Goal: Task Accomplishment & Management: Complete application form

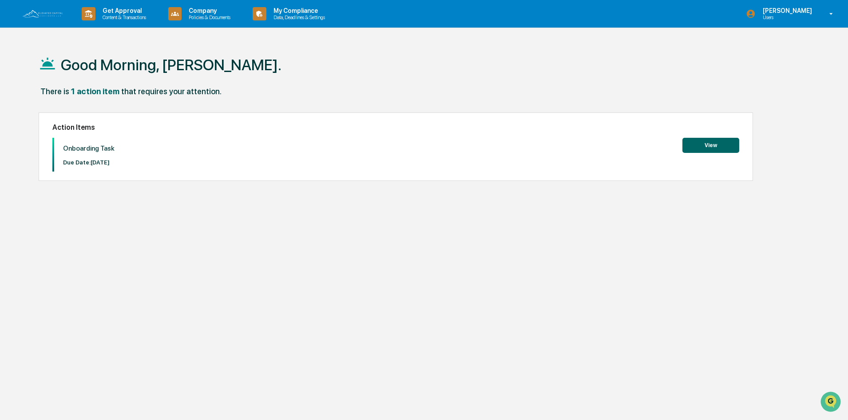
click at [717, 146] on button "View" at bounding box center [710, 145] width 57 height 15
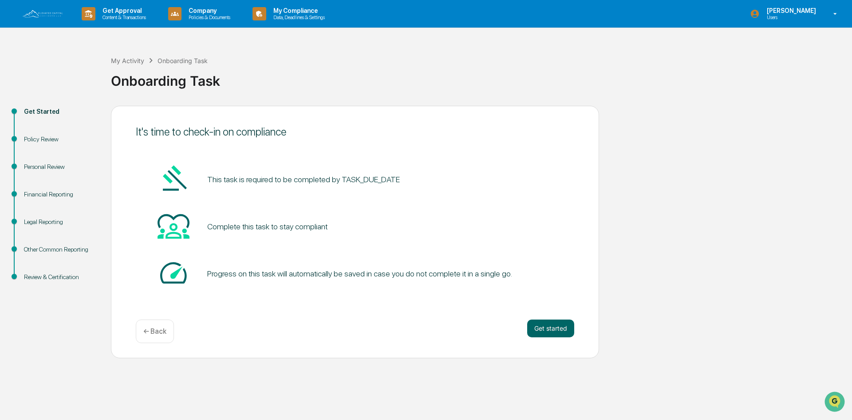
drag, startPoint x: 558, startPoint y: 331, endPoint x: 730, endPoint y: 363, distance: 175.5
click at [607, 343] on div "Get Started Policy Review Personal Review Financial Reporting Legal Reporting O…" at bounding box center [425, 232] width 843 height 252
click at [558, 326] on button "Get started" at bounding box center [550, 328] width 47 height 18
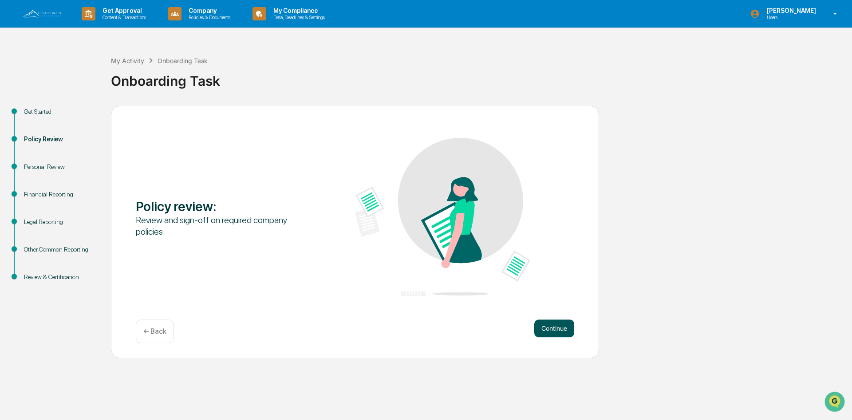
click at [554, 328] on button "Continue" at bounding box center [554, 328] width 40 height 18
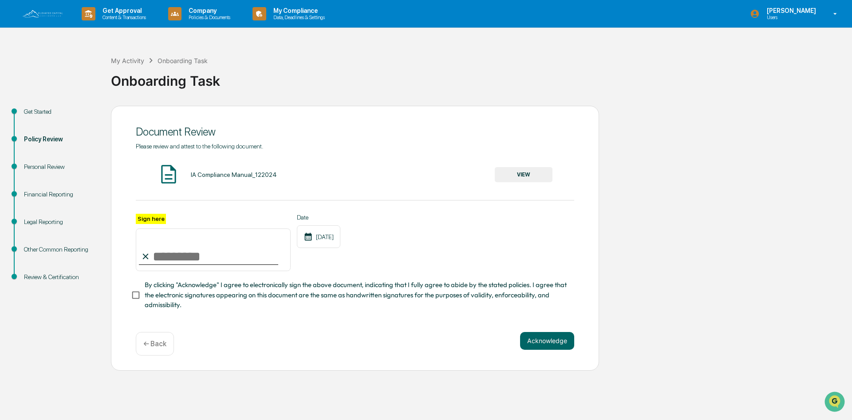
click at [164, 258] on input "Sign here" at bounding box center [213, 249] width 155 height 43
type input "**********"
click at [364, 240] on div "**********" at bounding box center [355, 243] width 439 height 58
click at [545, 344] on button "Acknowledge" at bounding box center [547, 341] width 54 height 18
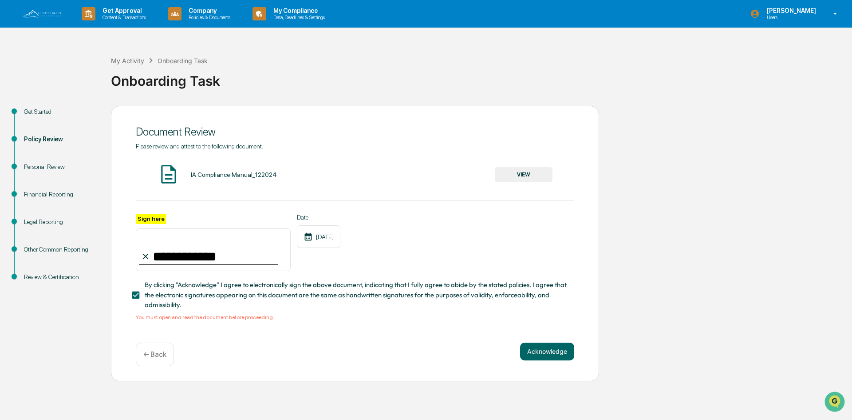
click at [246, 170] on div "IA Compliance Manual_122024 VIEW" at bounding box center [355, 175] width 439 height 24
click at [241, 174] on div "IA Compliance Manual_122024" at bounding box center [234, 174] width 86 height 7
click at [541, 176] on button "VIEW" at bounding box center [524, 174] width 58 height 15
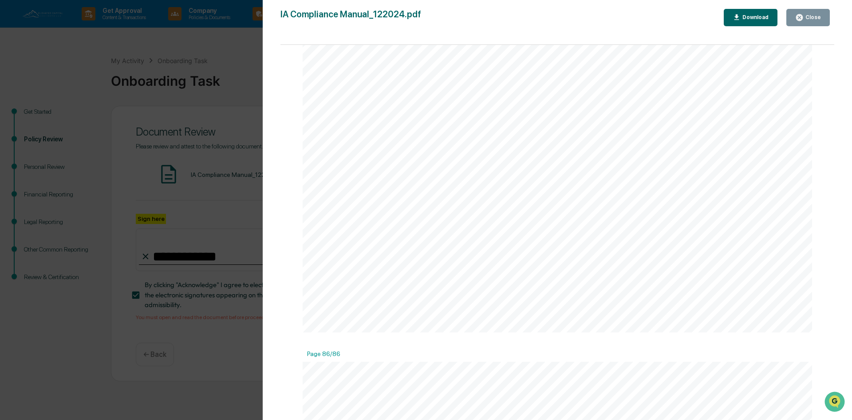
scroll to position [58831, 0]
click at [809, 16] on div "Close" at bounding box center [812, 17] width 17 height 6
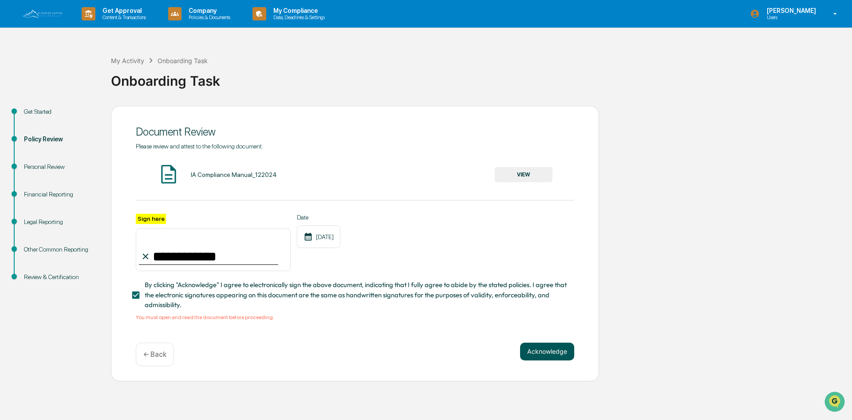
click at [552, 360] on button "Acknowledge" at bounding box center [547, 351] width 54 height 18
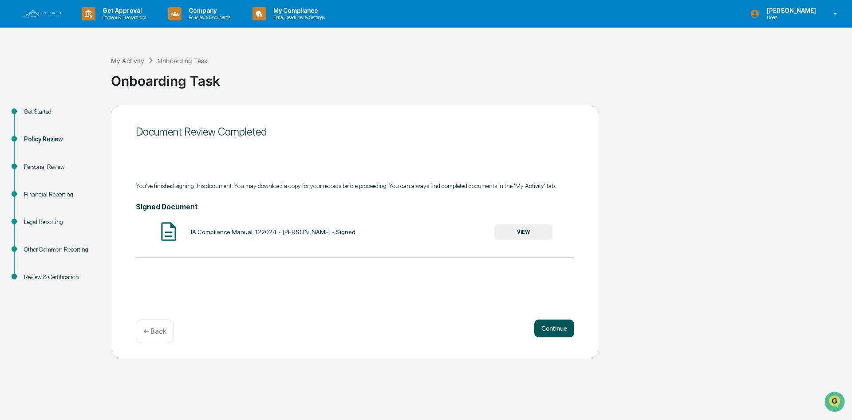
click at [557, 327] on button "Continue" at bounding box center [554, 328] width 40 height 18
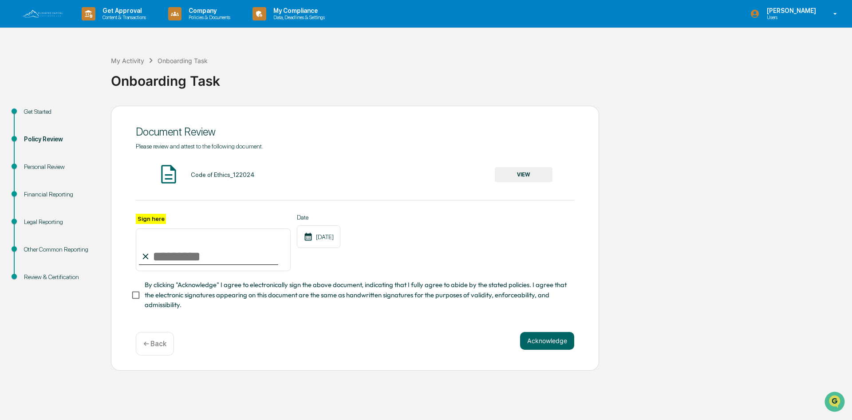
click at [166, 261] on input "Sign here" at bounding box center [213, 249] width 155 height 43
click at [524, 170] on button "VIEW" at bounding box center [524, 174] width 58 height 15
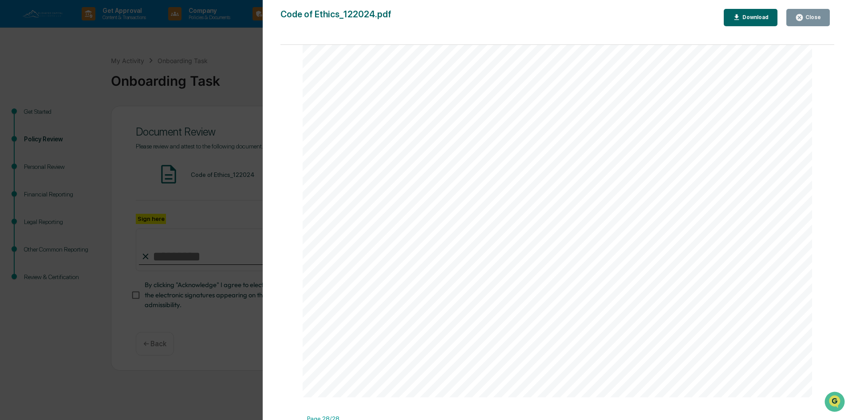
scroll to position [18896, 0]
click at [811, 23] on button "Close" at bounding box center [809, 17] width 44 height 17
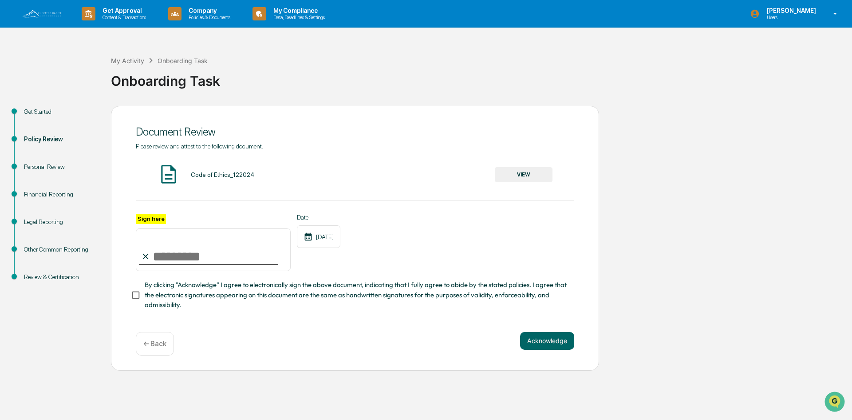
click at [219, 256] on input "Sign here" at bounding box center [213, 249] width 155 height 43
type input "**********"
click at [340, 240] on div "[DATE]" at bounding box center [319, 236] width 44 height 23
drag, startPoint x: 555, startPoint y: 346, endPoint x: 155, endPoint y: 301, distance: 402.5
click at [208, 308] on div "**********" at bounding box center [355, 238] width 488 height 265
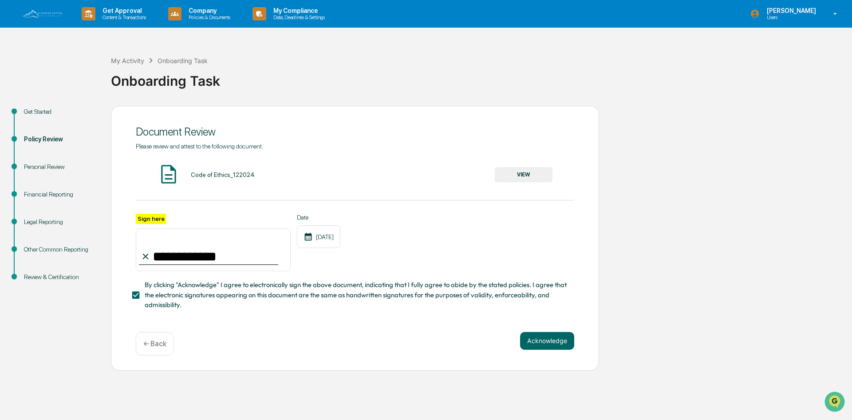
drag, startPoint x: 490, startPoint y: 362, endPoint x: 538, endPoint y: 362, distance: 47.9
click at [510, 362] on div "**********" at bounding box center [355, 238] width 488 height 265
click at [544, 360] on div "**********" at bounding box center [355, 238] width 488 height 265
click at [549, 347] on button "Acknowledge" at bounding box center [547, 341] width 54 height 18
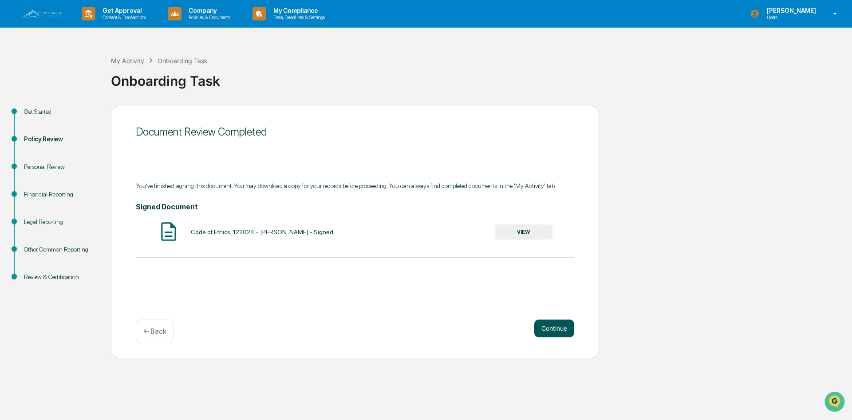
click at [555, 327] on button "Continue" at bounding box center [554, 328] width 40 height 18
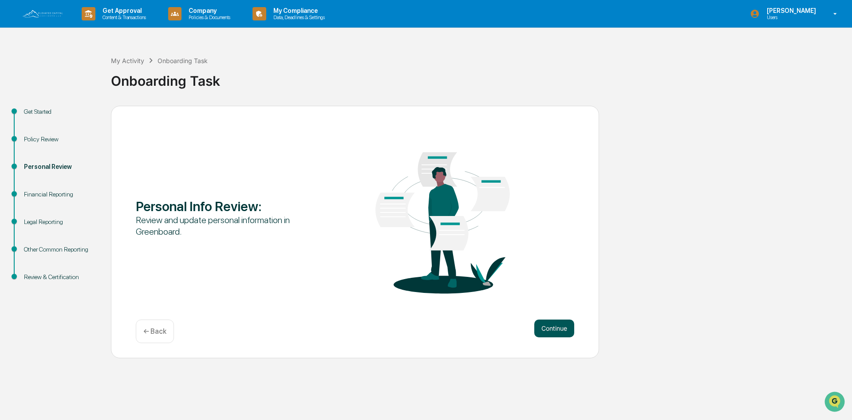
click at [552, 327] on button "Continue" at bounding box center [554, 328] width 40 height 18
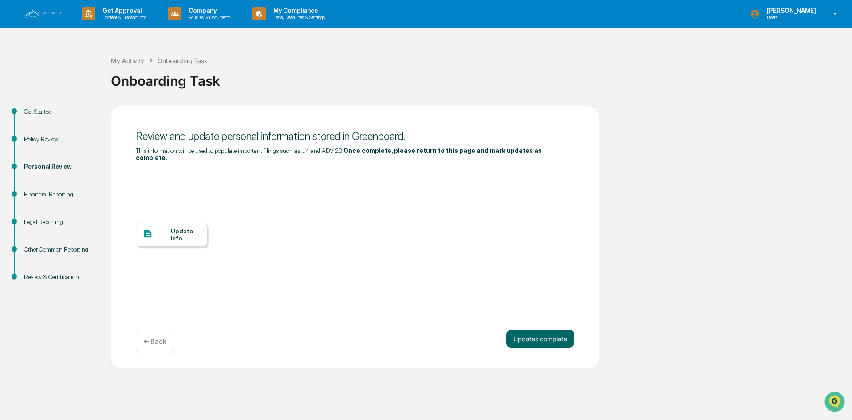
click at [177, 227] on div "Update Info" at bounding box center [186, 234] width 30 height 14
click at [180, 227] on div "Update Info" at bounding box center [186, 234] width 30 height 14
click at [184, 229] on div "Update Info" at bounding box center [186, 234] width 30 height 14
click at [554, 334] on button "Updates complete" at bounding box center [541, 338] width 68 height 18
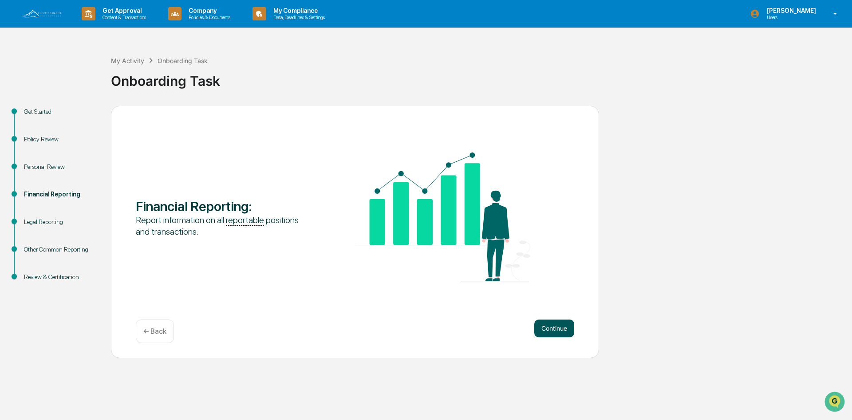
click at [550, 330] on button "Continue" at bounding box center [554, 328] width 40 height 18
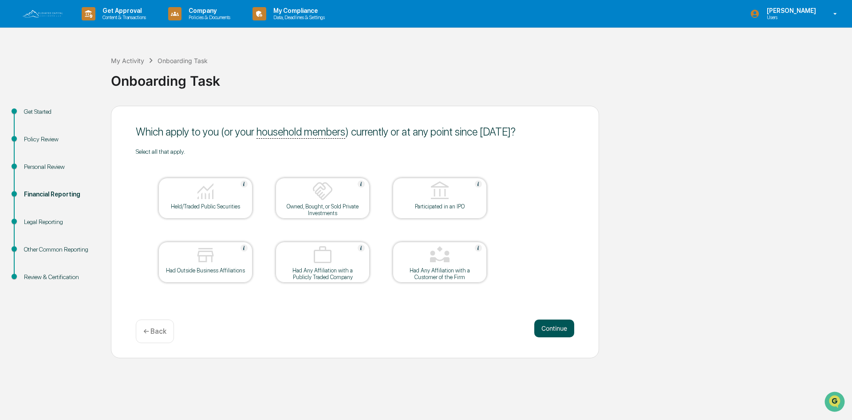
click at [571, 329] on button "Continue" at bounding box center [554, 328] width 40 height 18
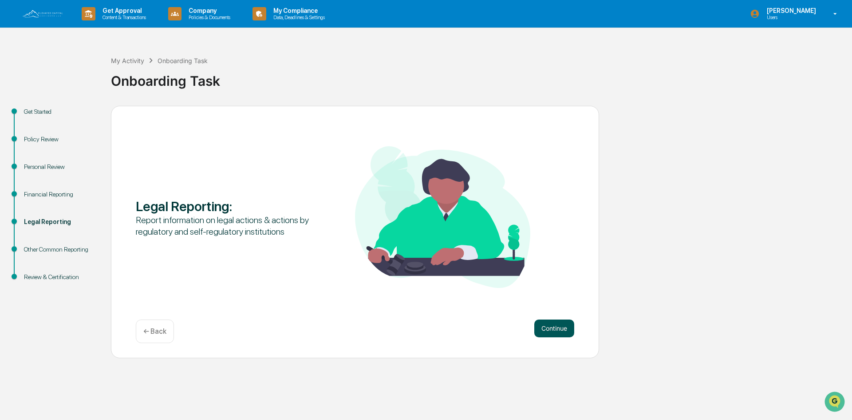
click at [558, 325] on button "Continue" at bounding box center [554, 328] width 40 height 18
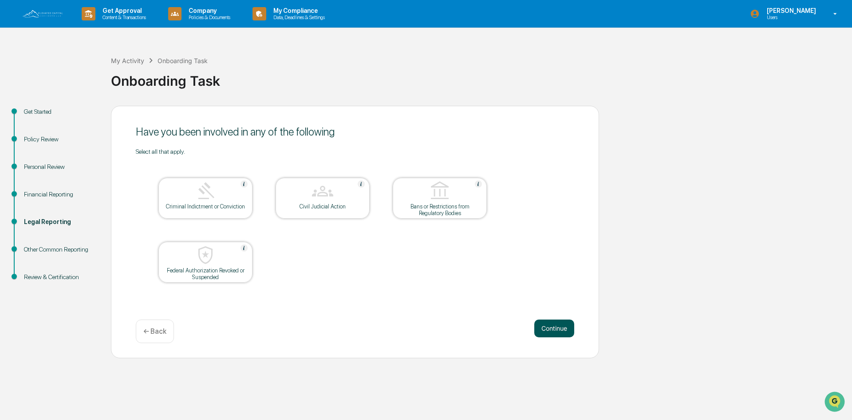
click at [551, 323] on button "Continue" at bounding box center [554, 328] width 40 height 18
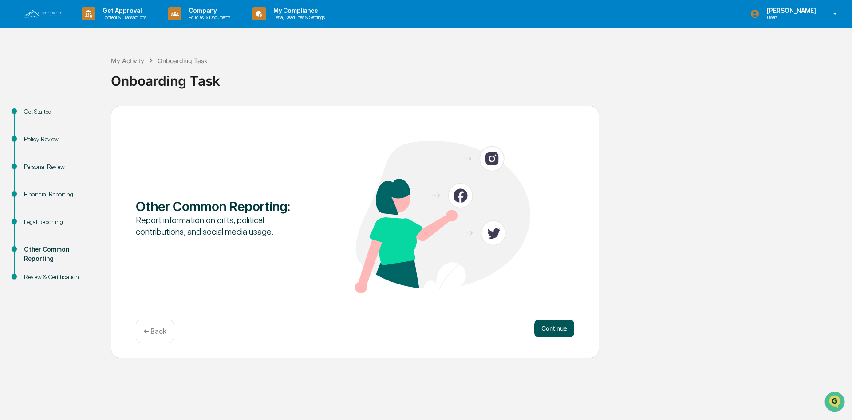
click at [568, 329] on button "Continue" at bounding box center [554, 328] width 40 height 18
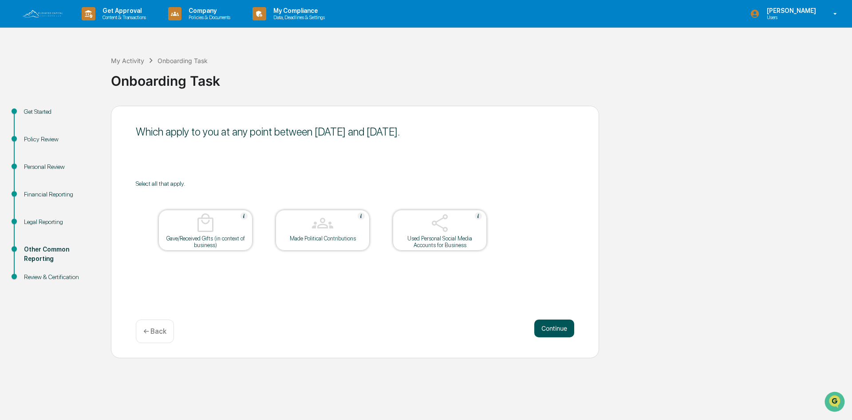
click at [546, 329] on button "Continue" at bounding box center [554, 328] width 40 height 18
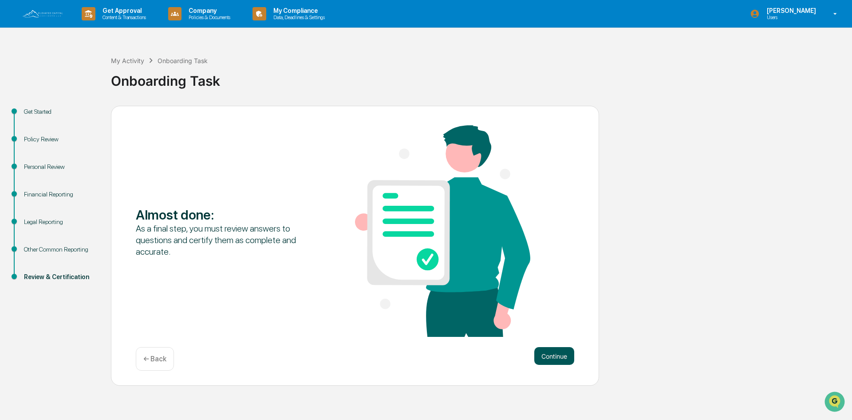
click at [553, 358] on button "Continue" at bounding box center [554, 356] width 40 height 18
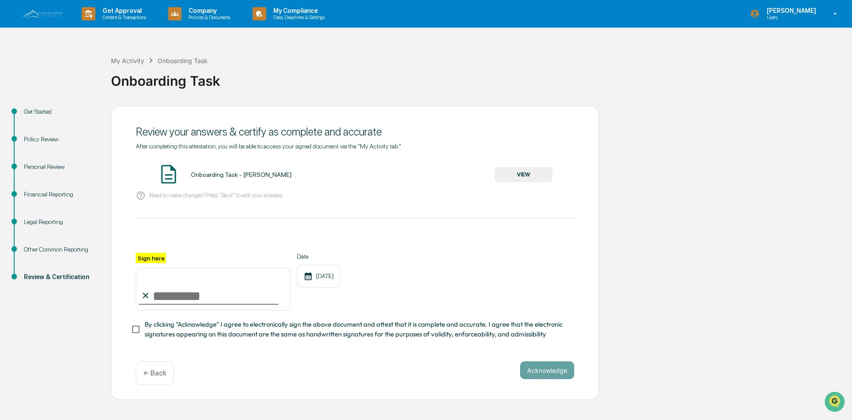
click at [523, 179] on button "VIEW" at bounding box center [524, 174] width 58 height 15
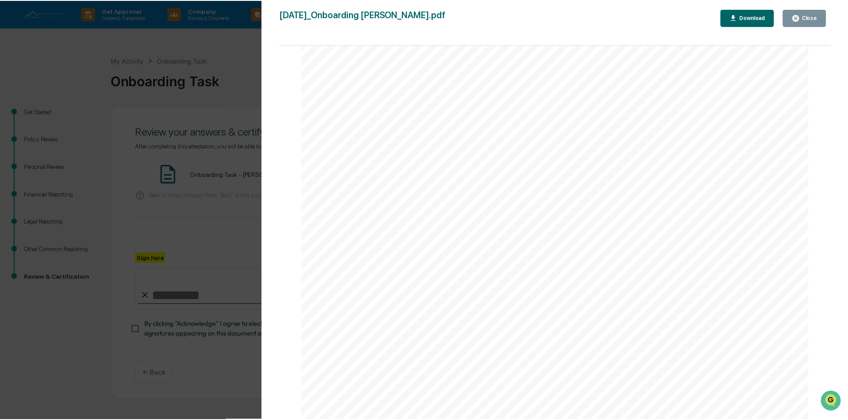
scroll to position [2616, 0]
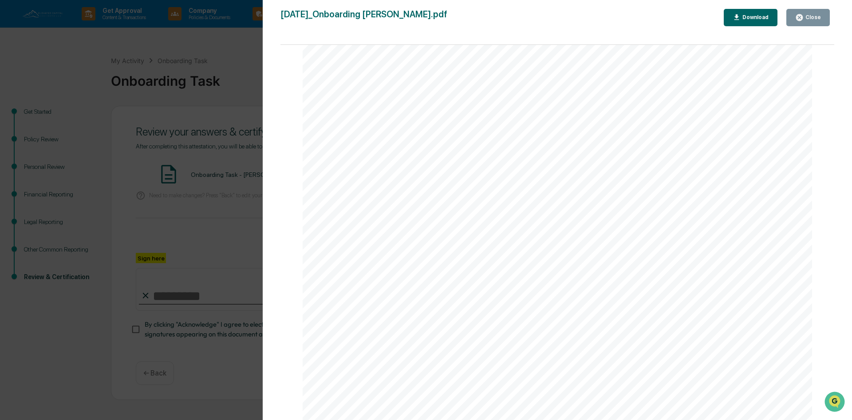
click at [811, 14] on div "Close" at bounding box center [812, 17] width 17 height 6
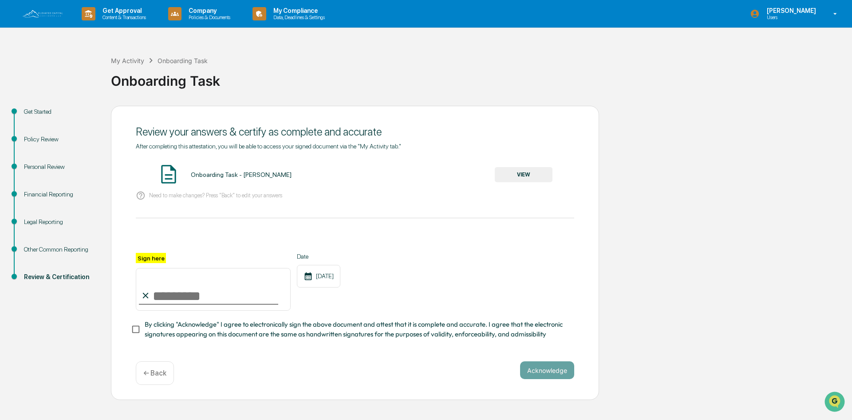
click at [167, 302] on input "Sign here" at bounding box center [213, 289] width 155 height 43
type input "**********"
click at [542, 376] on button "Acknowledge" at bounding box center [547, 370] width 54 height 18
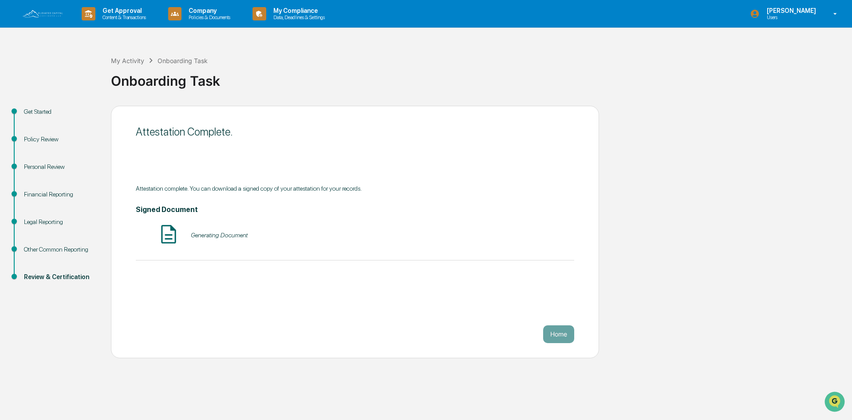
click at [552, 335] on button "Home" at bounding box center [558, 334] width 31 height 18
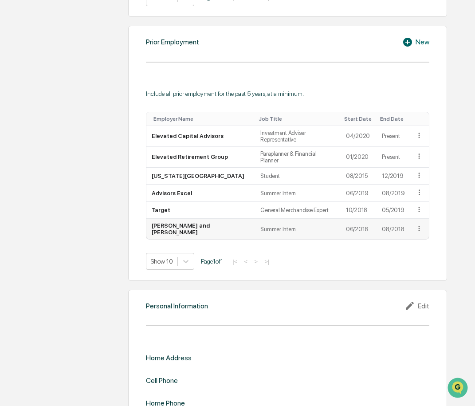
scroll to position [630, 0]
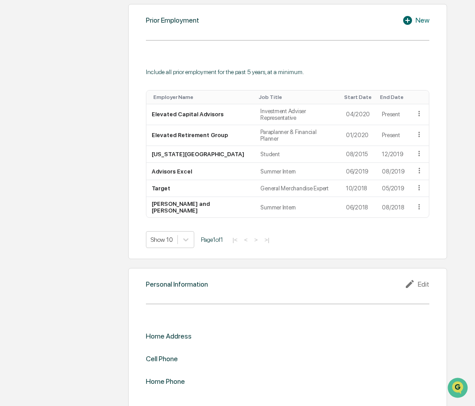
click at [420, 279] on div "Edit" at bounding box center [417, 284] width 25 height 11
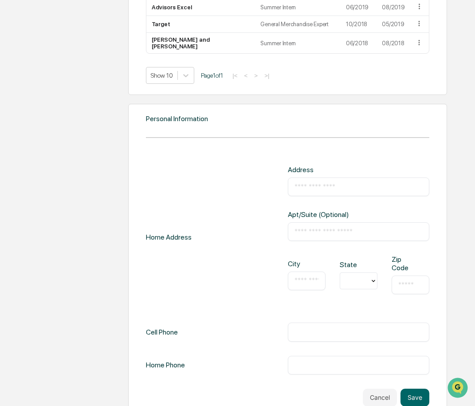
scroll to position [801, 0]
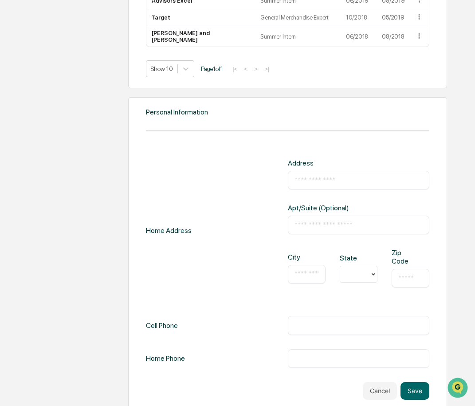
click at [341, 178] on div "​" at bounding box center [359, 180] width 142 height 19
click at [341, 176] on input "text" at bounding box center [359, 180] width 128 height 9
type input "**********"
click at [309, 270] on input "text" at bounding box center [307, 274] width 24 height 9
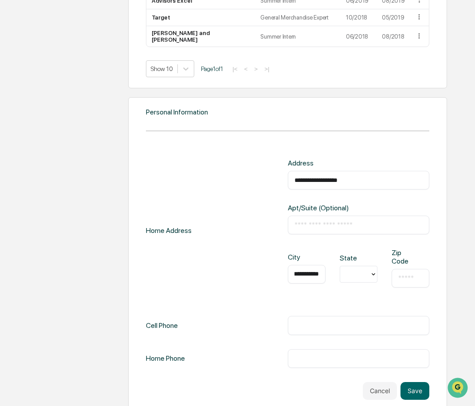
type input "**********"
click at [363, 269] on div at bounding box center [355, 274] width 21 height 10
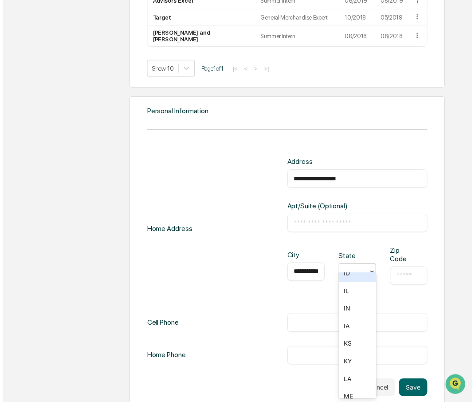
scroll to position [277, 0]
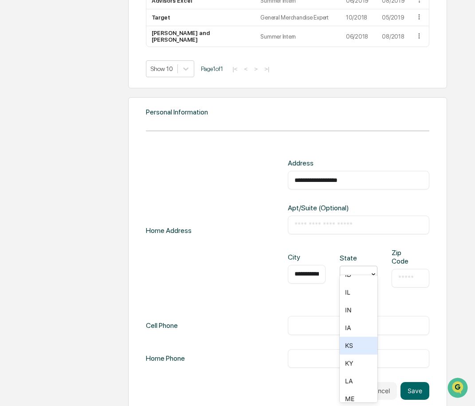
click at [351, 352] on div "KS" at bounding box center [359, 346] width 38 height 18
click at [400, 274] on input "text" at bounding box center [411, 278] width 24 height 9
type input "*****"
click at [382, 278] on div "**********" at bounding box center [359, 275] width 142 height 53
click at [356, 321] on input "text" at bounding box center [359, 325] width 128 height 9
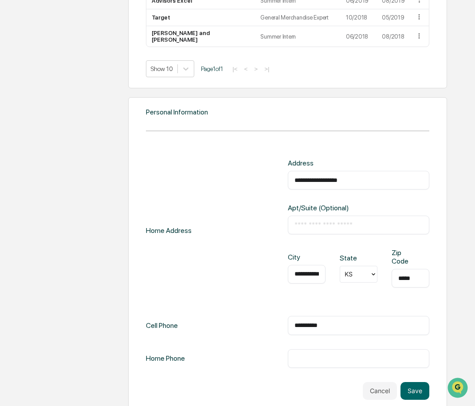
type input "**********"
click at [358, 349] on div "​" at bounding box center [359, 358] width 142 height 19
click at [358, 354] on input "text" at bounding box center [359, 358] width 128 height 9
type input "**********"
click at [281, 334] on div "**********" at bounding box center [288, 263] width 284 height 209
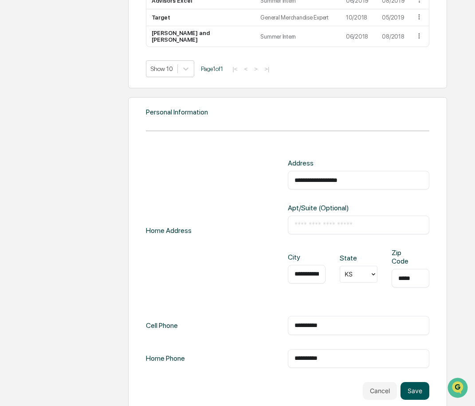
drag, startPoint x: 421, startPoint y: 379, endPoint x: 0, endPoint y: 2, distance: 564.7
click at [421, 382] on button "Save" at bounding box center [415, 391] width 29 height 18
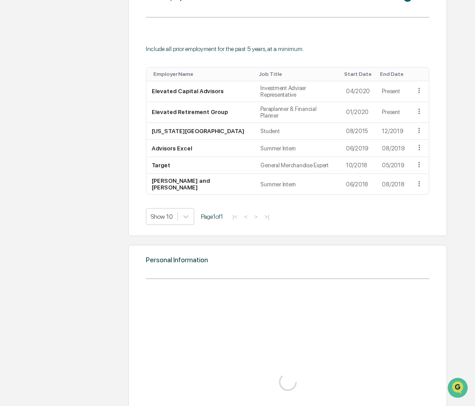
scroll to position [801, 0]
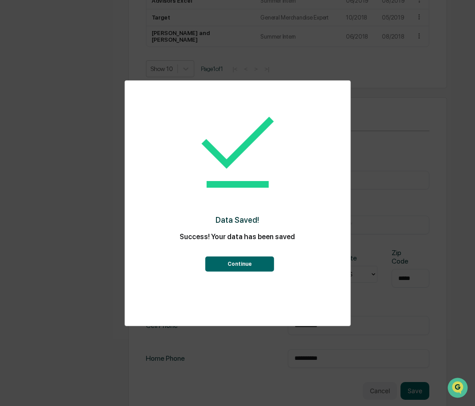
click at [240, 261] on button "Continue" at bounding box center [240, 264] width 69 height 15
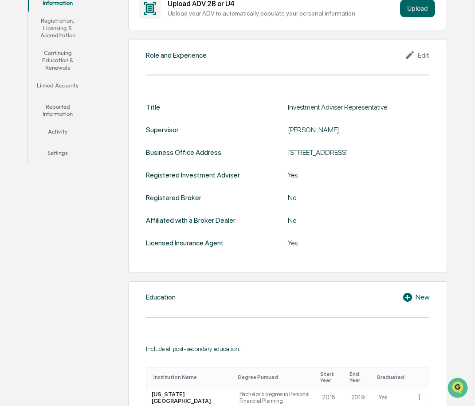
scroll to position [0, 0]
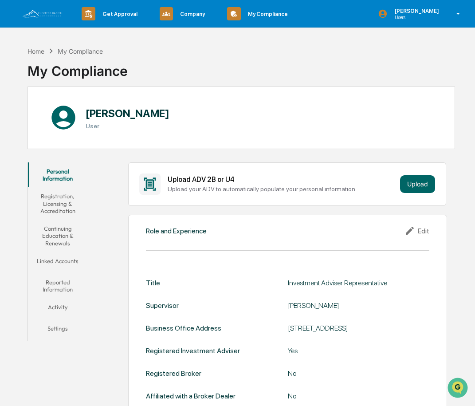
click at [61, 199] on button "Registration, Licensing & Accreditation" at bounding box center [57, 203] width 59 height 32
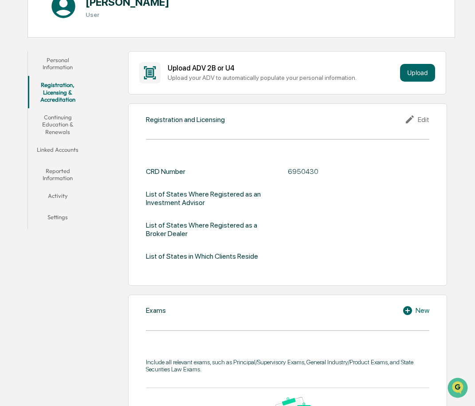
scroll to position [67, 0]
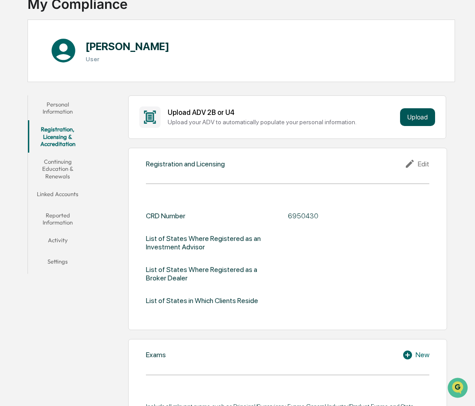
click at [417, 117] on button "Upload" at bounding box center [417, 117] width 35 height 18
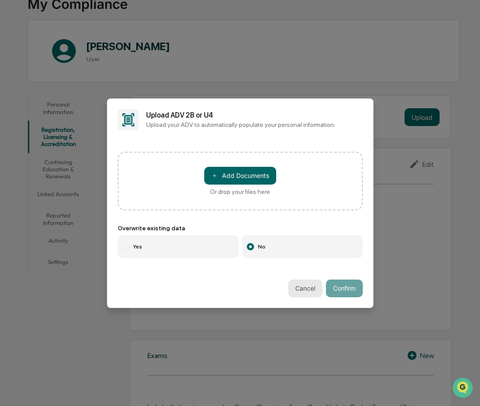
click at [295, 285] on button "Cancel" at bounding box center [305, 289] width 34 height 18
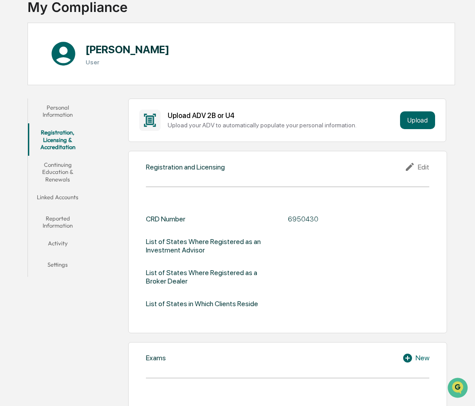
scroll to position [0, 0]
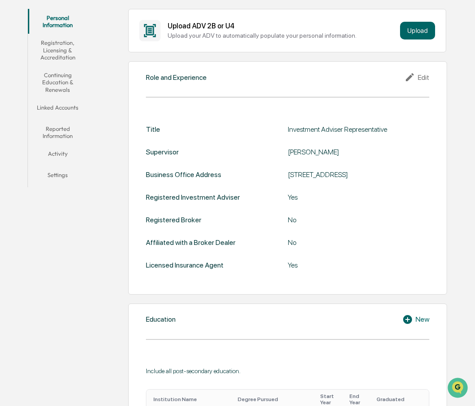
scroll to position [43, 0]
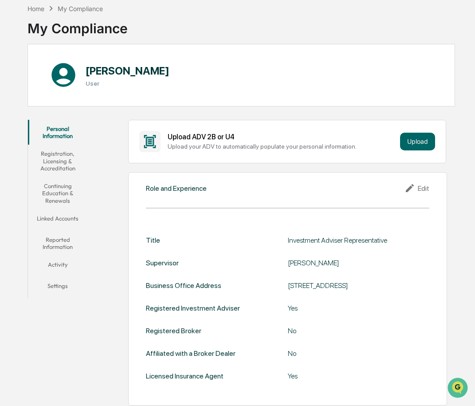
click at [55, 164] on button "Registration, Licensing & Accreditation" at bounding box center [57, 161] width 59 height 32
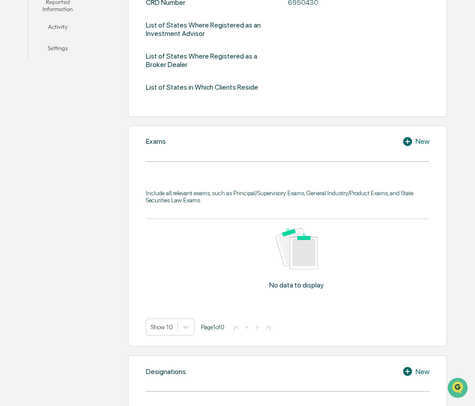
scroll to position [276, 0]
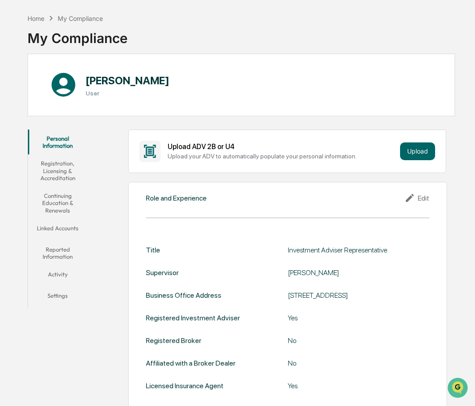
scroll to position [32, 0]
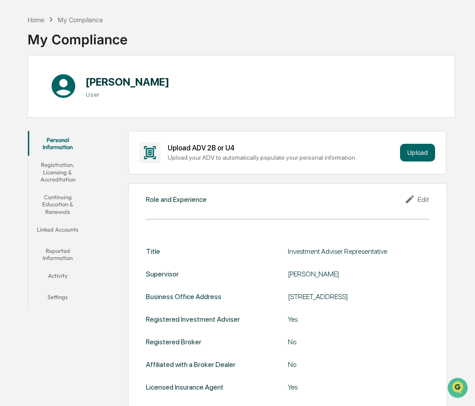
click at [52, 163] on button "Registration, Licensing & Accreditation" at bounding box center [57, 172] width 59 height 32
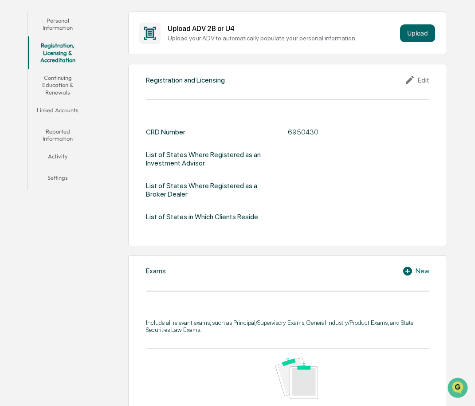
scroll to position [43, 0]
